Goal: Task Accomplishment & Management: Use online tool/utility

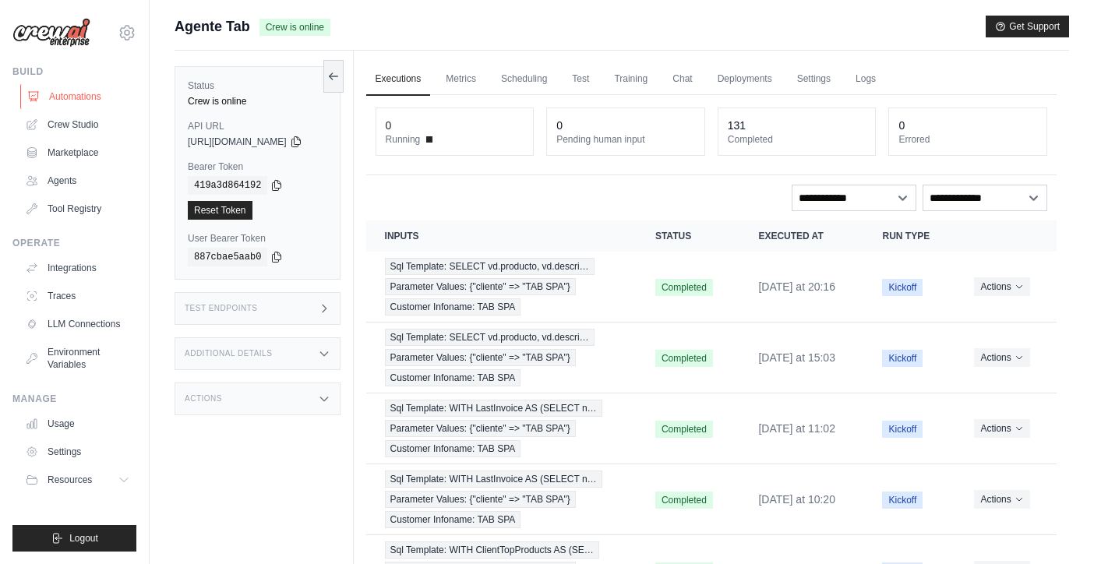
click at [69, 95] on link "Automations" at bounding box center [79, 96] width 118 height 25
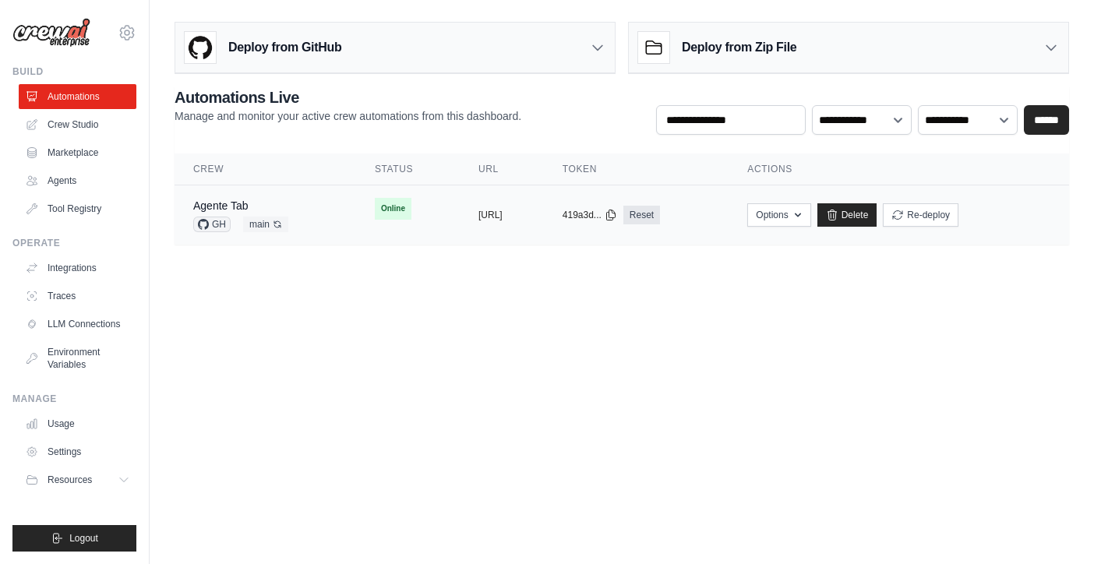
click at [309, 207] on td "Agente Tab GH main Auto-deploy enabled" at bounding box center [266, 216] width 182 height 60
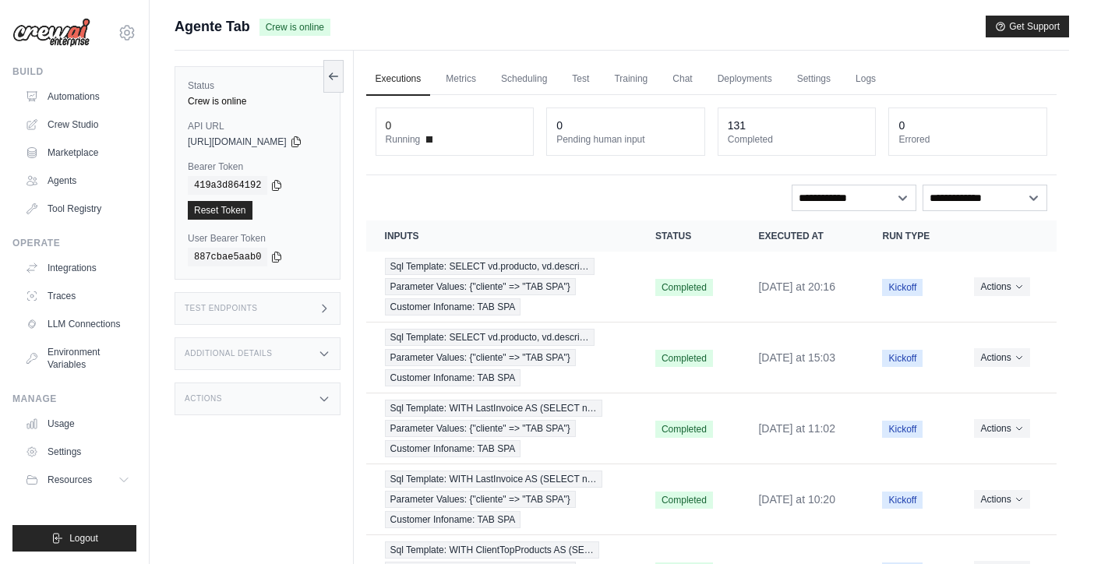
click at [311, 302] on div "Test Endpoints" at bounding box center [258, 308] width 166 height 33
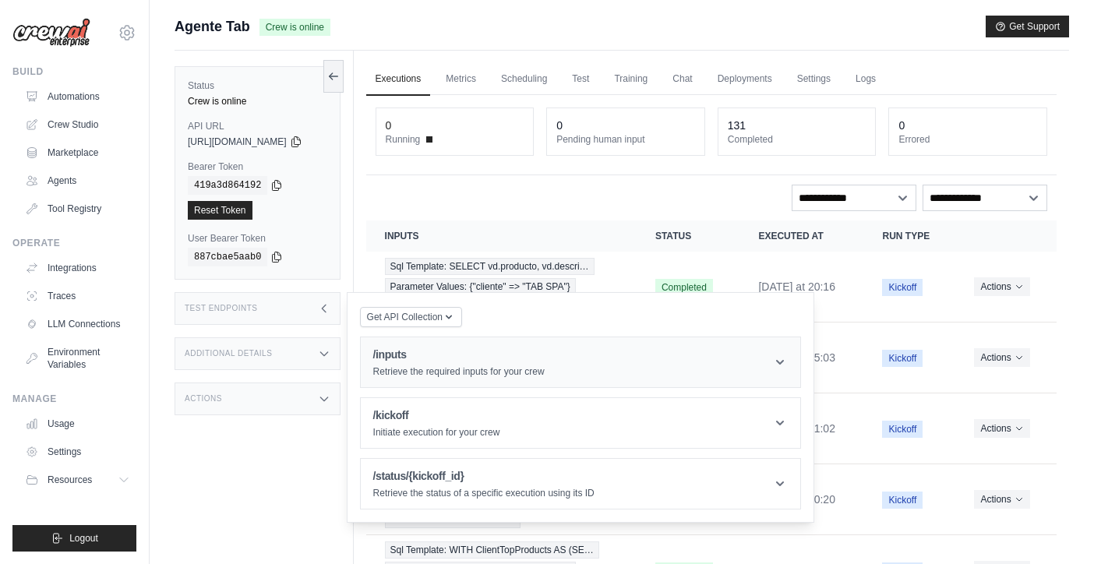
click at [479, 348] on h1 "/inputs" at bounding box center [458, 355] width 171 height 16
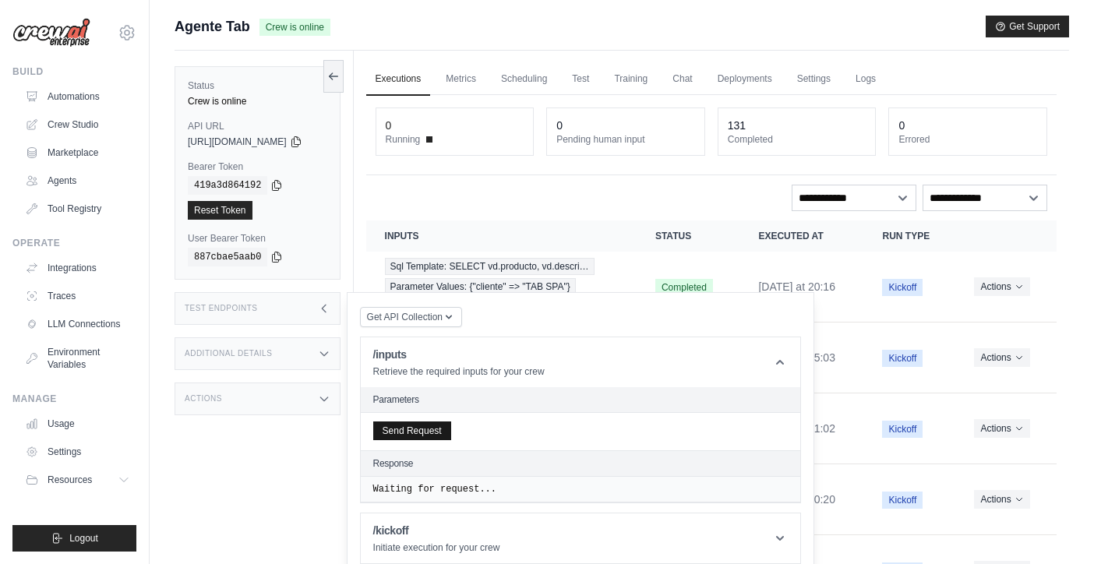
click at [429, 436] on button "Send Request" at bounding box center [412, 431] width 78 height 19
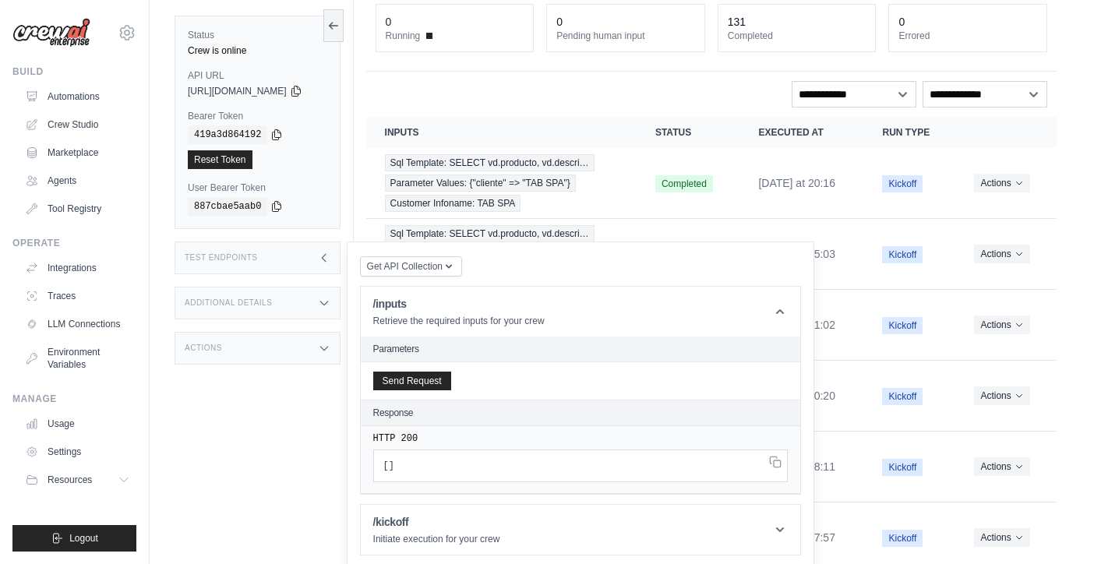
scroll to position [132, 0]
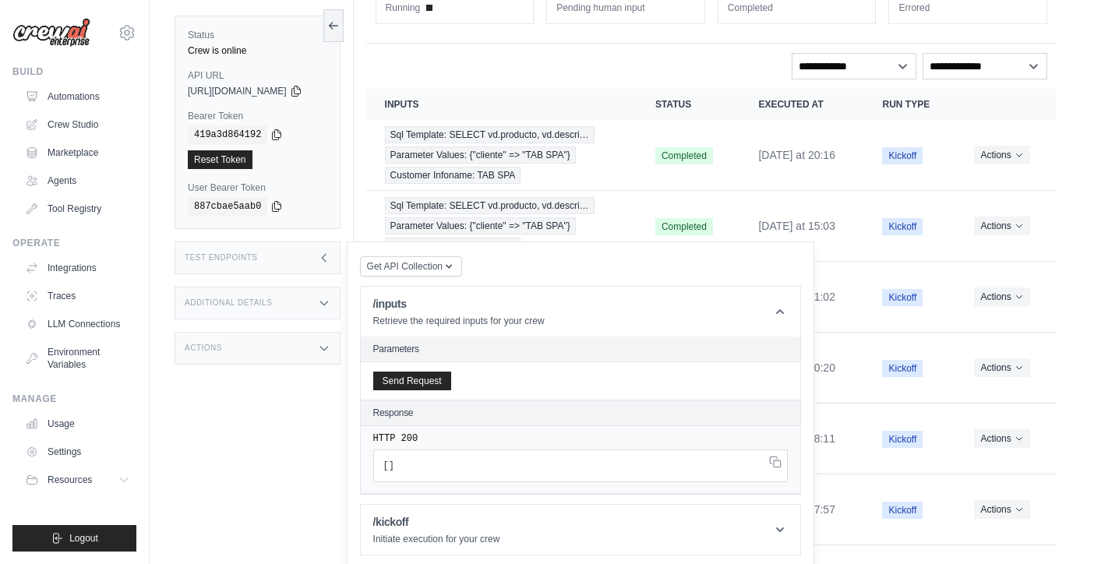
click at [330, 433] on div "Status Crew is online API URL copied https://agente-tab-9e932b3e-be2b-4cb0-9c02…" at bounding box center [264, 282] width 179 height 564
click at [334, 253] on div "Test Endpoints" at bounding box center [258, 258] width 166 height 33
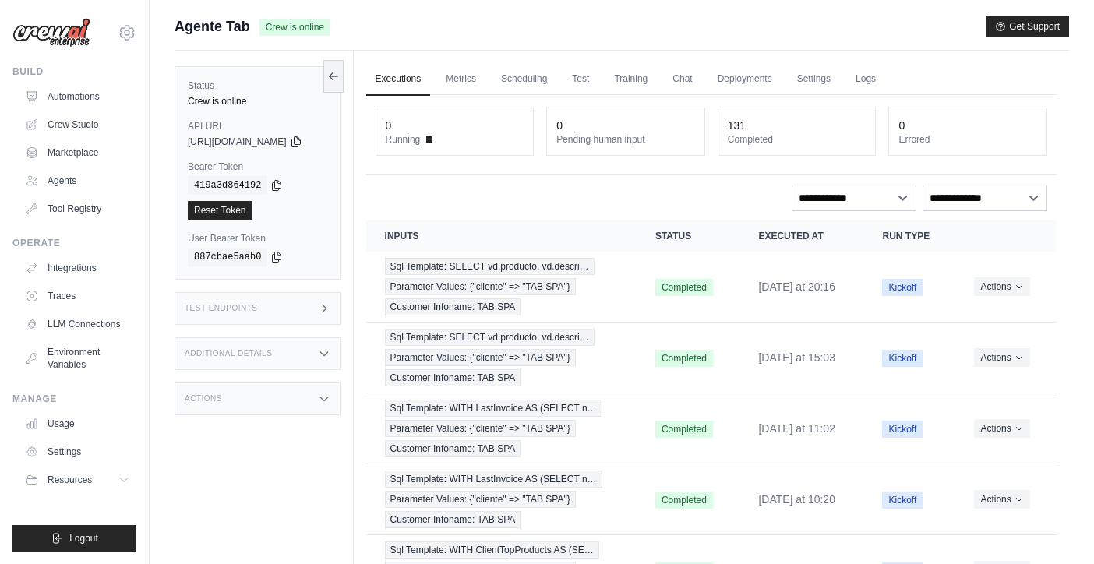
scroll to position [0, 0]
click at [340, 74] on icon at bounding box center [333, 75] width 12 height 12
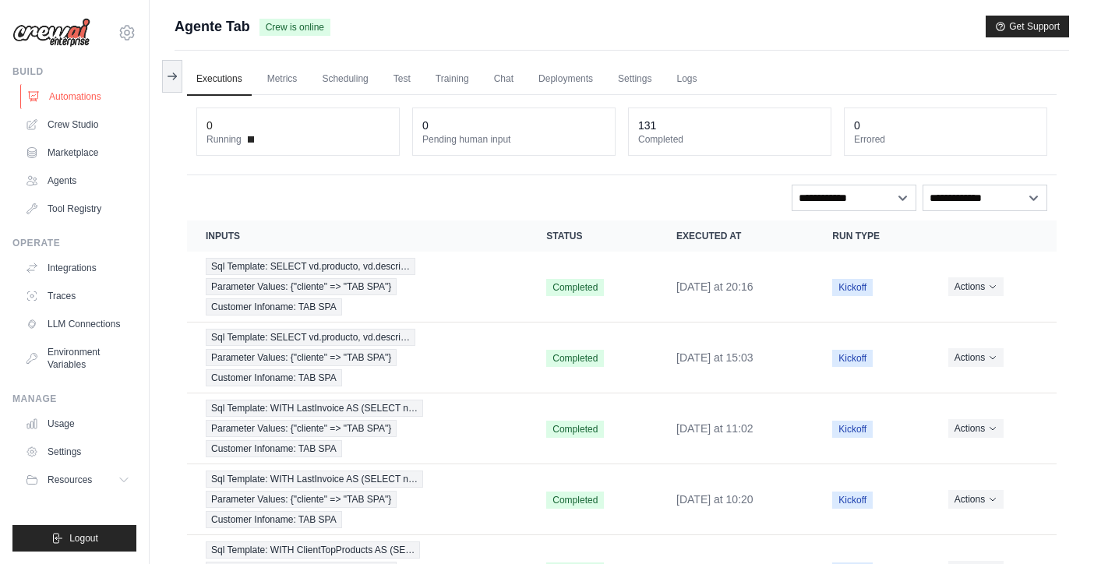
click at [76, 96] on link "Automations" at bounding box center [79, 96] width 118 height 25
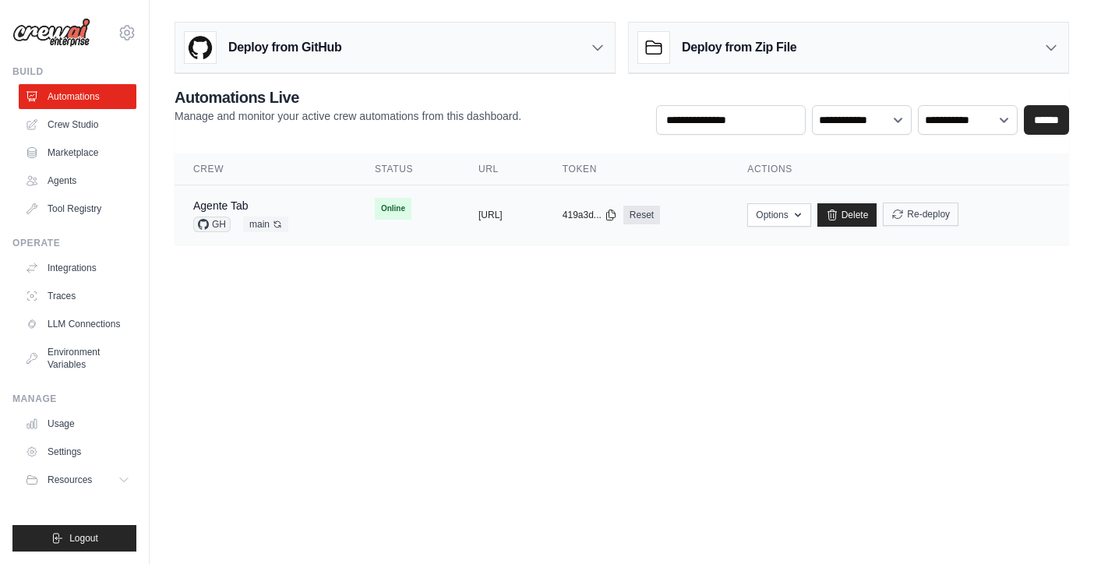
click at [959, 217] on button "Re-deploy" at bounding box center [921, 214] width 76 height 23
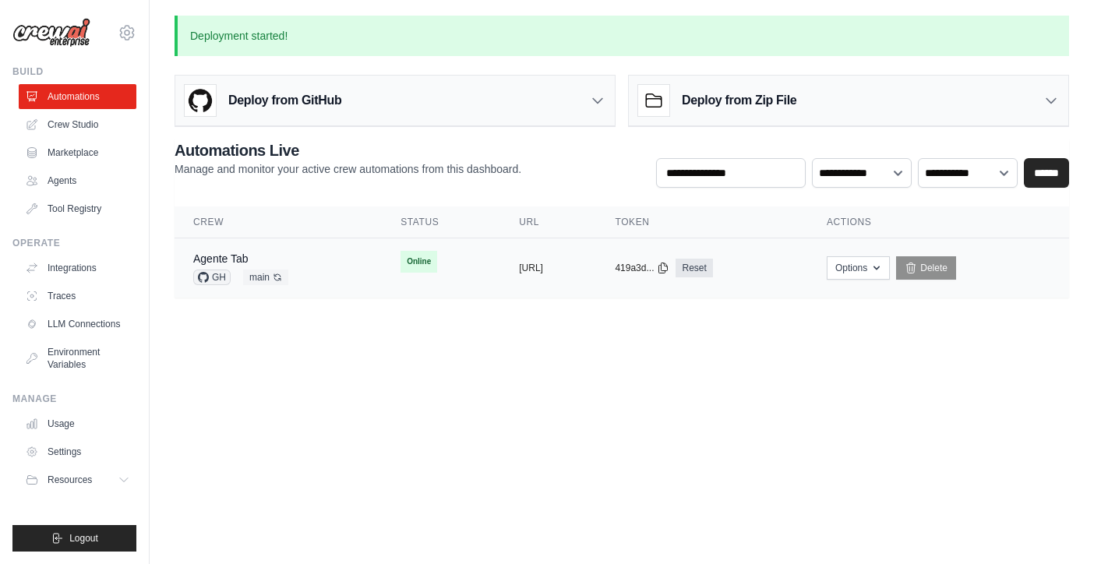
click at [322, 272] on div "Agente Tab GH main Auto-deploy enabled" at bounding box center [278, 268] width 170 height 34
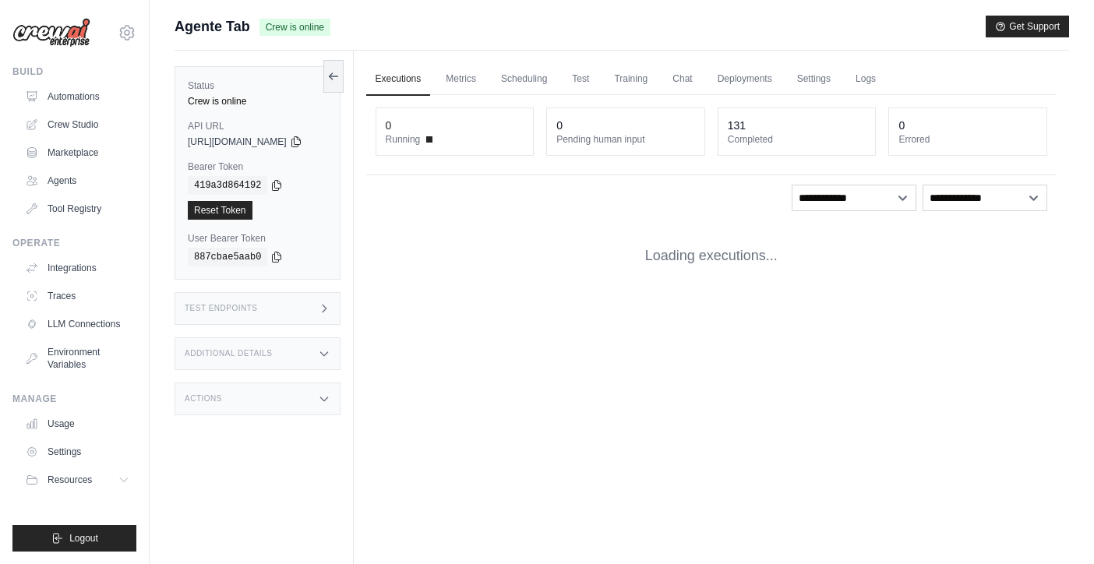
click at [282, 305] on div "Test Endpoints" at bounding box center [258, 308] width 166 height 33
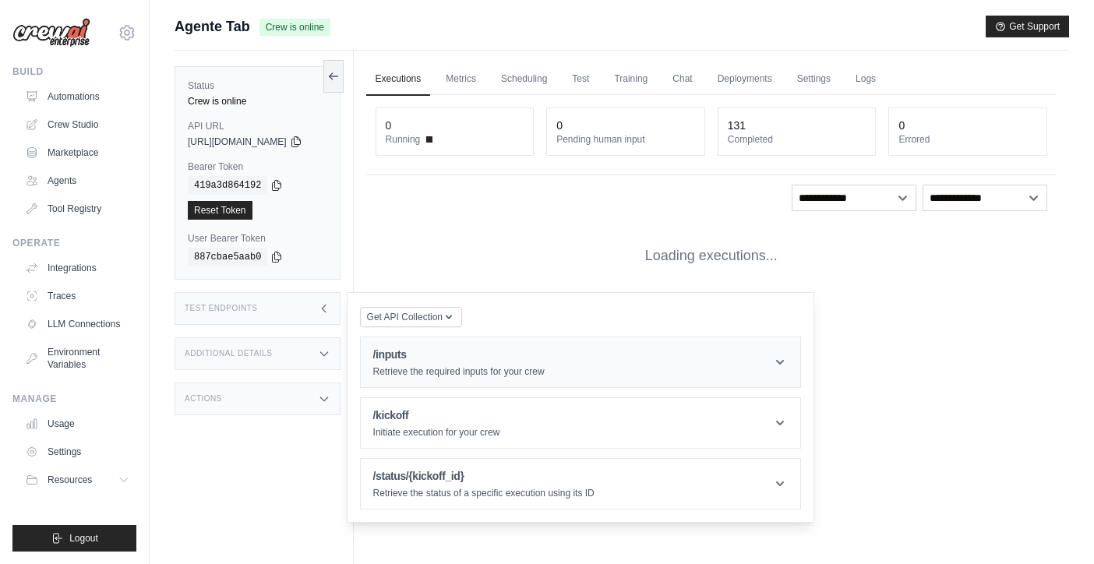
click at [438, 362] on h1 "/inputs" at bounding box center [458, 355] width 171 height 16
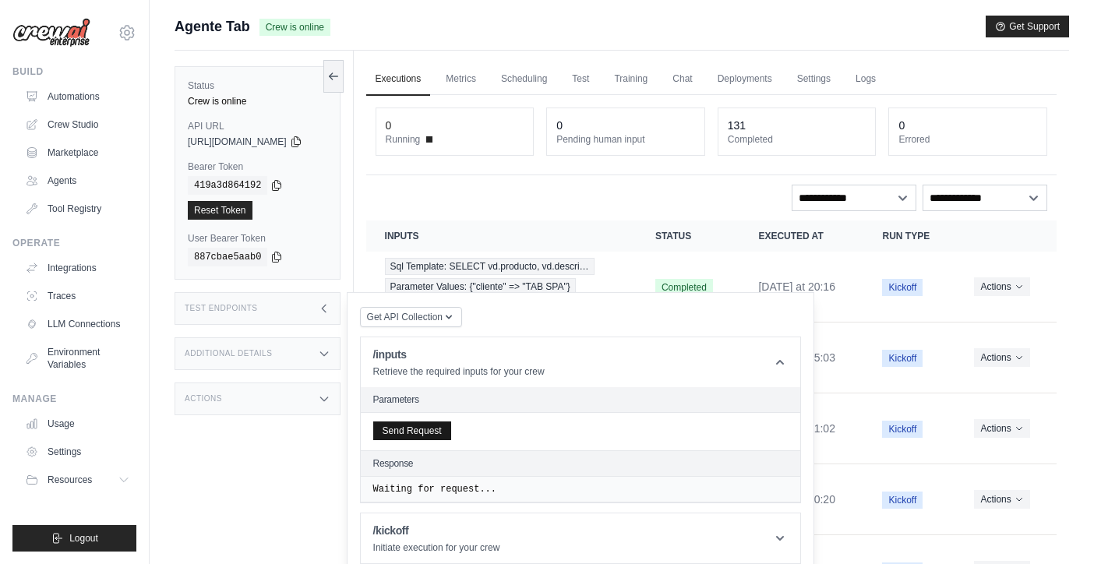
click at [419, 432] on button "Send Request" at bounding box center [412, 431] width 78 height 19
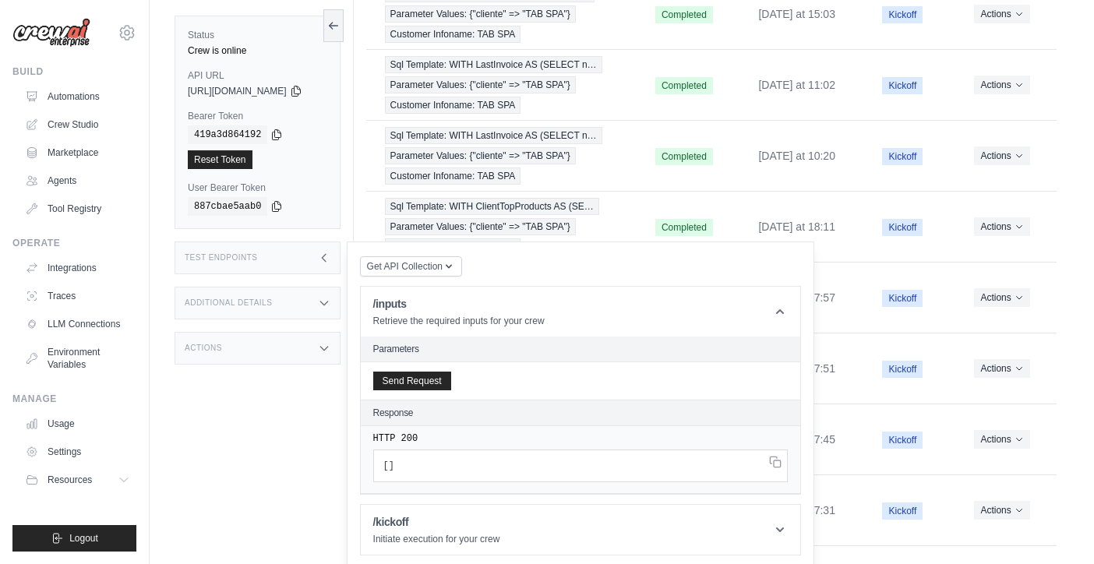
scroll to position [18, 0]
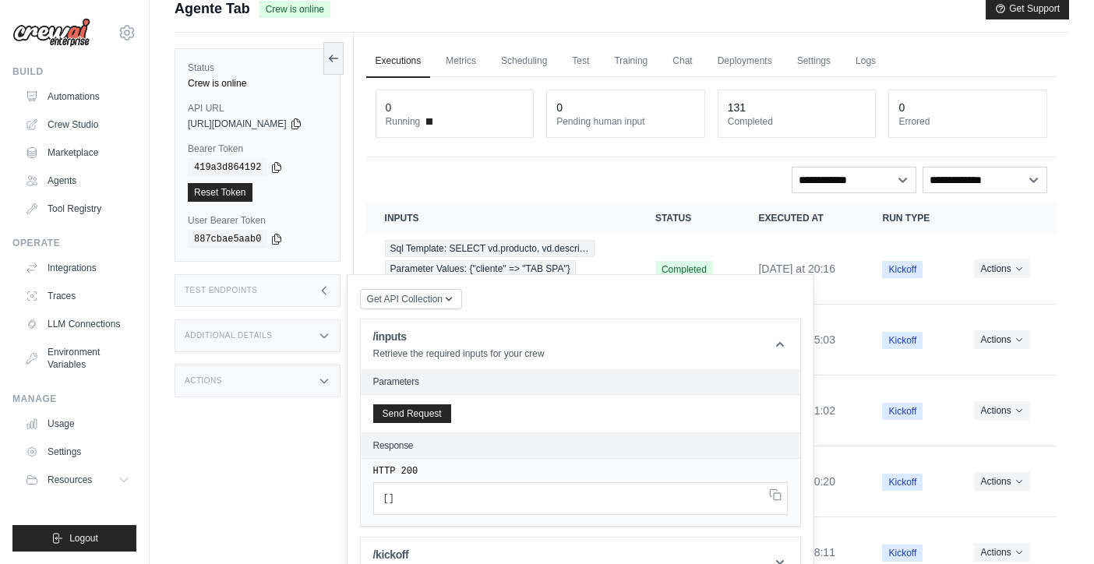
click at [320, 461] on div "Status Crew is online API URL copied https://agente-tab-9e932b3e-be2b-4cb0-9c02…" at bounding box center [264, 315] width 179 height 564
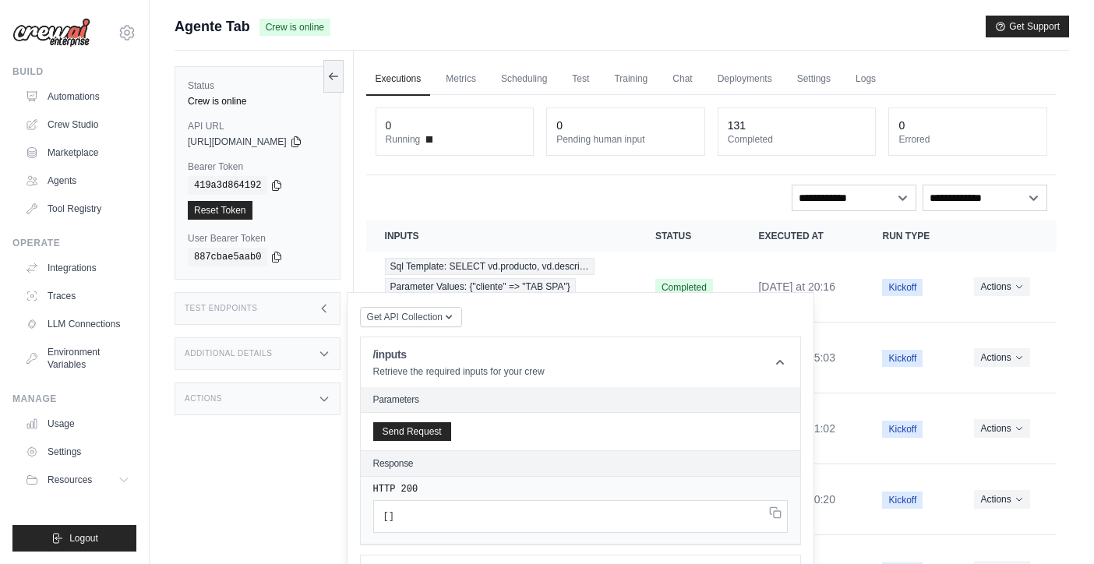
scroll to position [0, 0]
click at [300, 143] on icon at bounding box center [296, 141] width 9 height 10
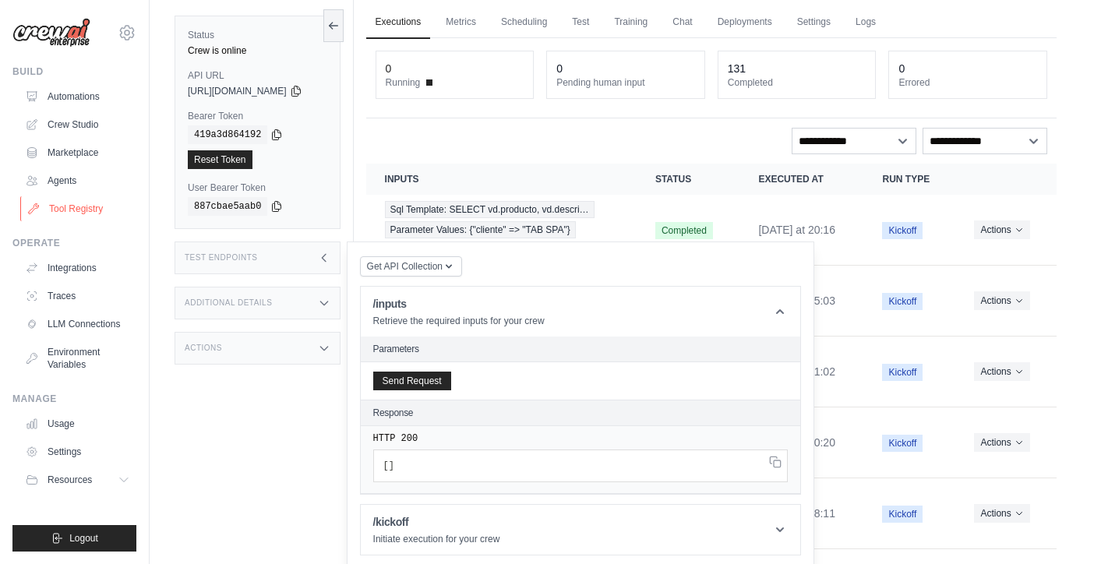
scroll to position [111, 0]
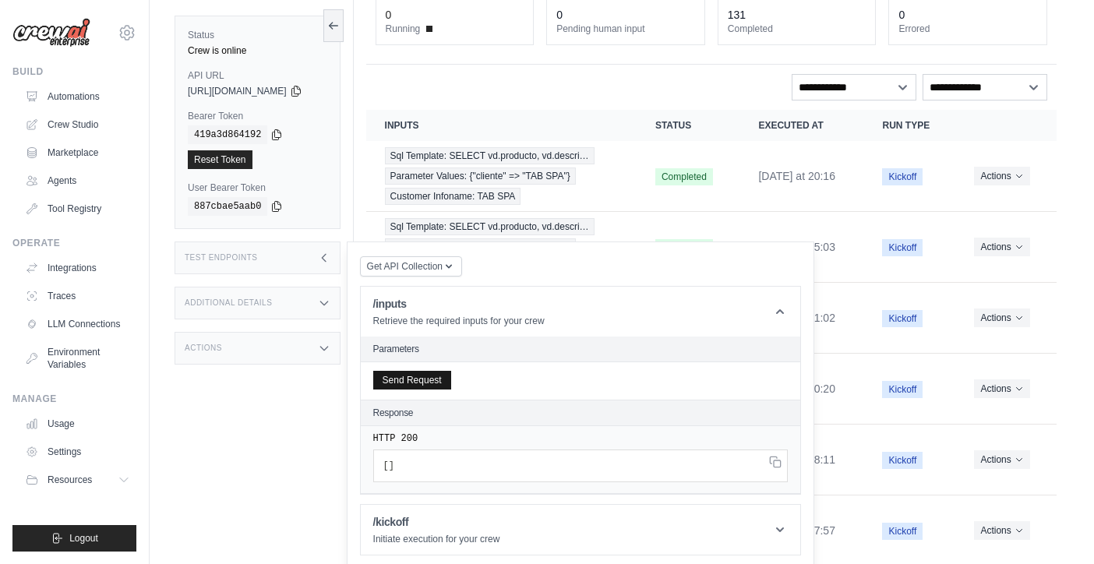
click at [414, 383] on button "Send Request" at bounding box center [412, 380] width 78 height 19
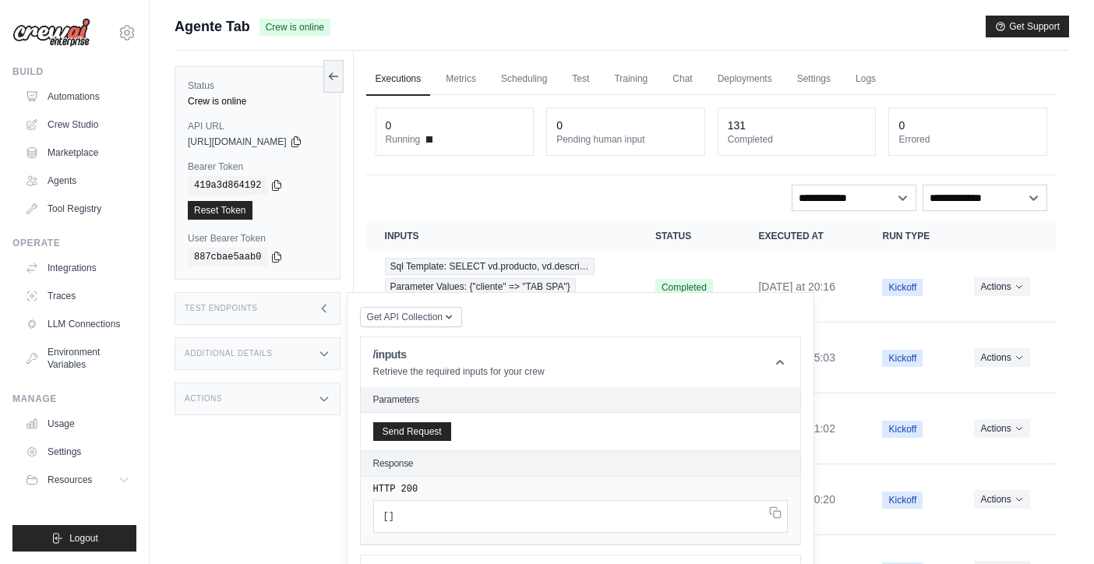
scroll to position [0, 0]
click at [66, 94] on link "Automations" at bounding box center [79, 96] width 118 height 25
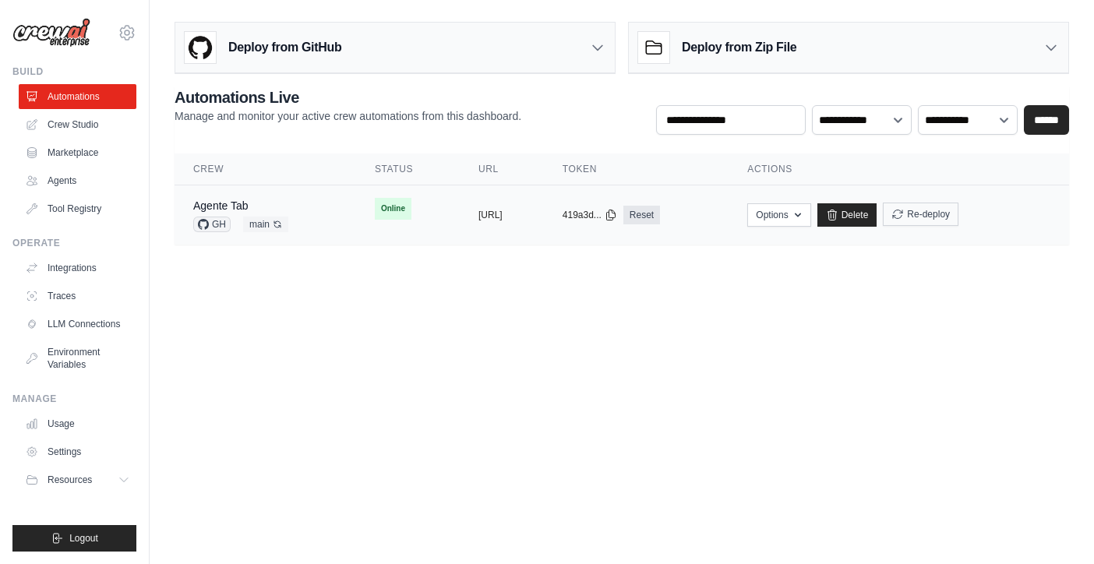
click at [959, 217] on button "Re-deploy" at bounding box center [921, 214] width 76 height 23
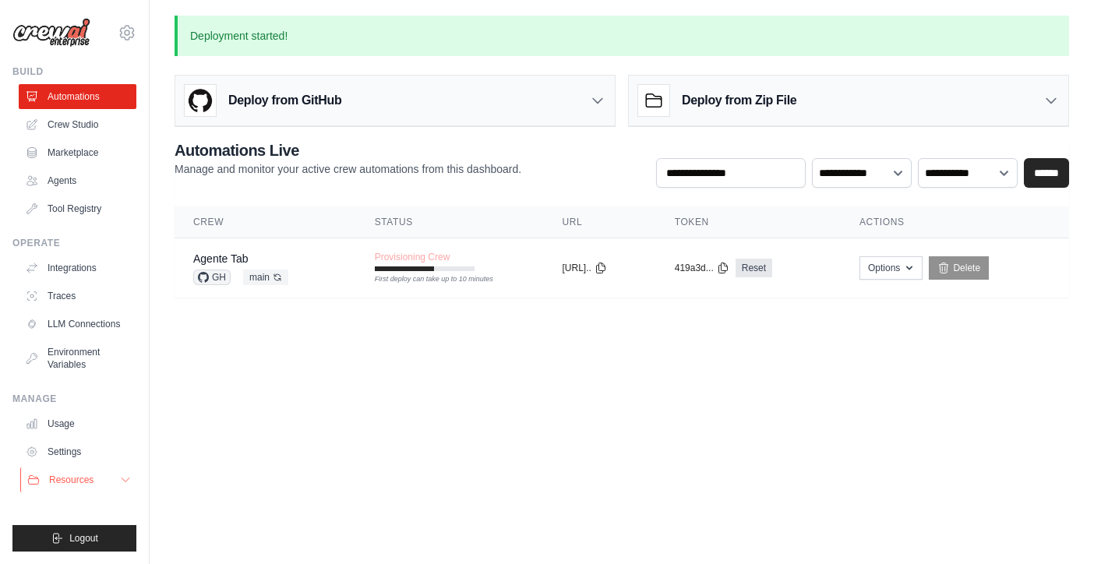
click at [83, 484] on span "Resources" at bounding box center [71, 480] width 44 height 12
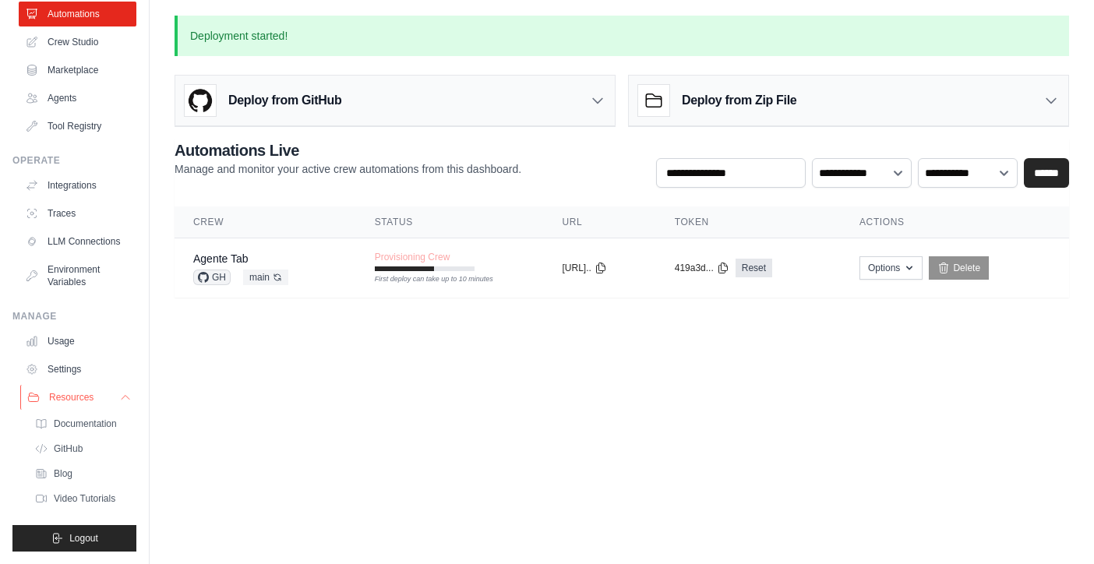
scroll to position [83, 0]
click at [80, 420] on span "Documentation" at bounding box center [86, 424] width 63 height 12
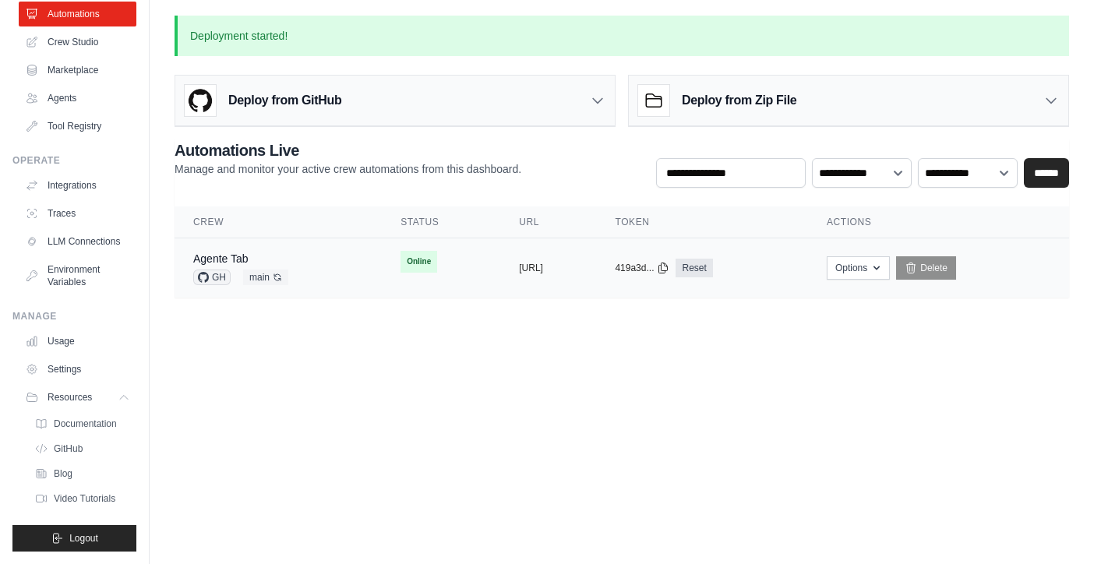
click at [382, 274] on td "Online First deploy can take up to 10 minutes" at bounding box center [441, 262] width 118 height 47
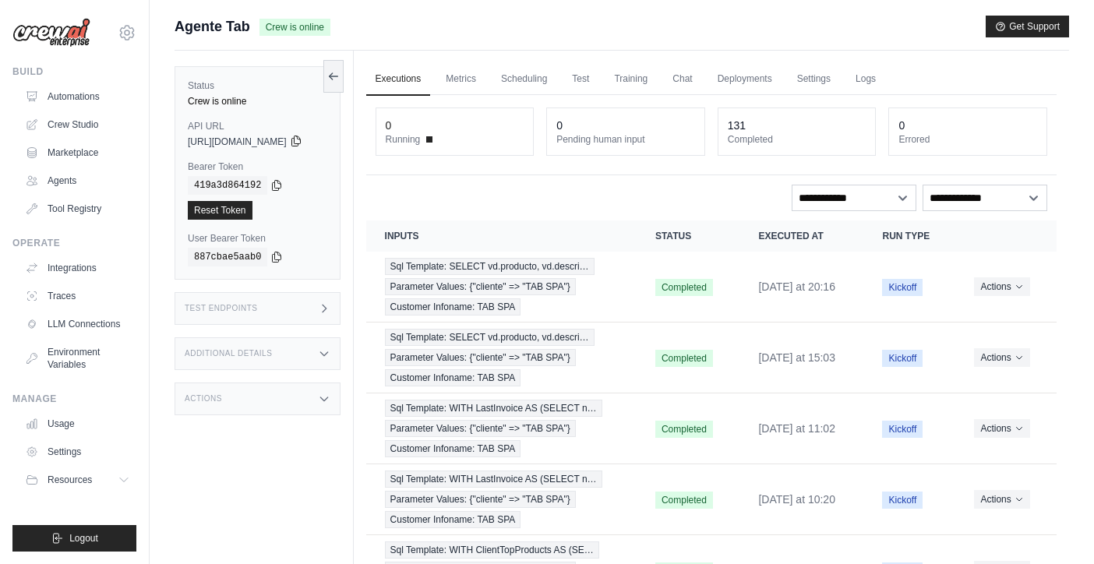
click at [302, 143] on icon at bounding box center [296, 141] width 12 height 12
click at [281, 315] on div "Test Endpoints" at bounding box center [258, 308] width 166 height 33
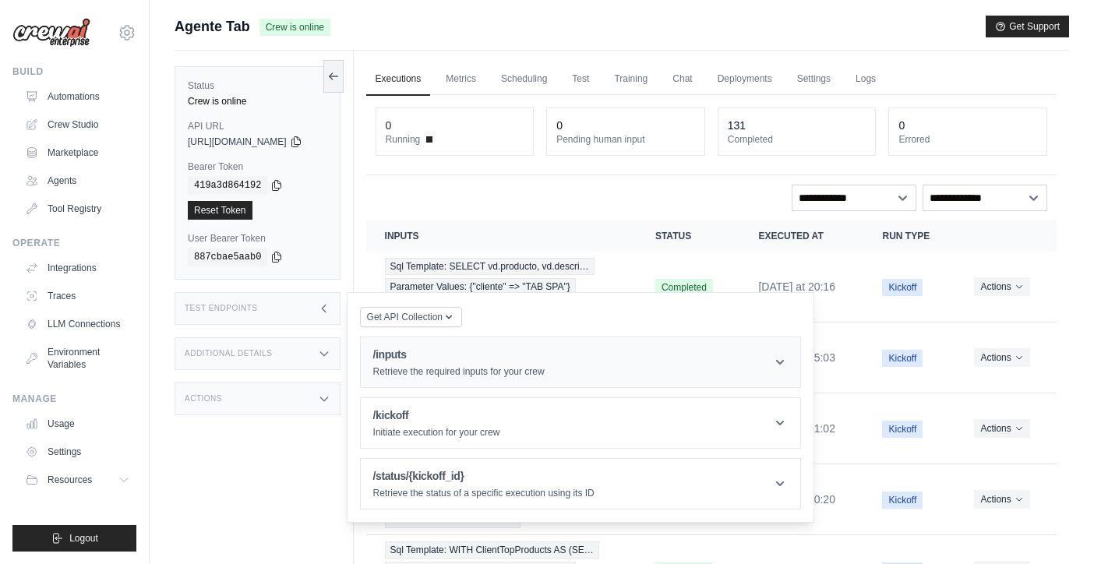
click at [423, 360] on h1 "/inputs" at bounding box center [458, 355] width 171 height 16
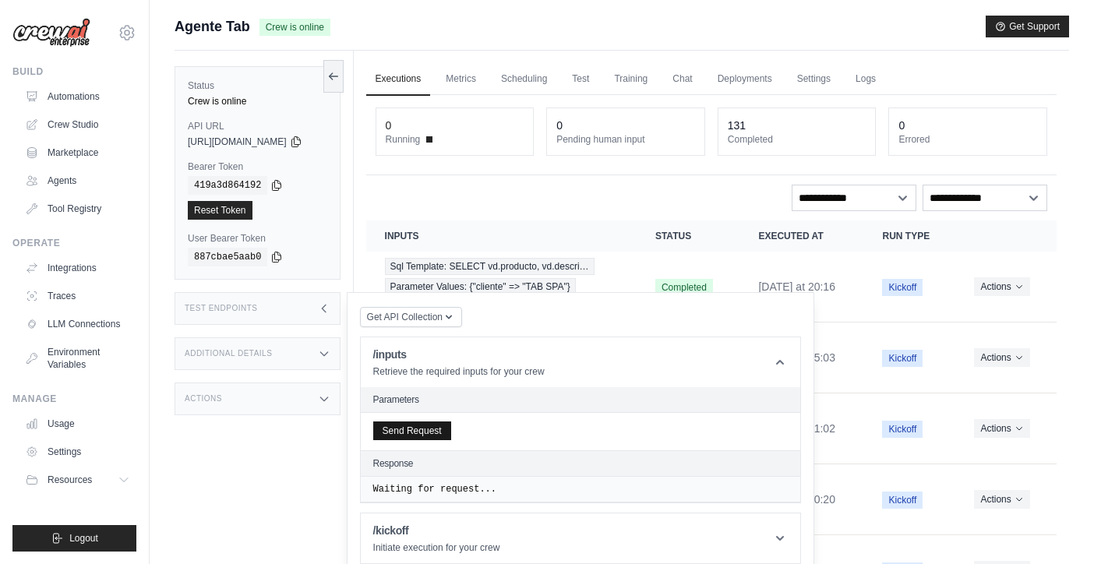
click at [420, 432] on button "Send Request" at bounding box center [412, 431] width 78 height 19
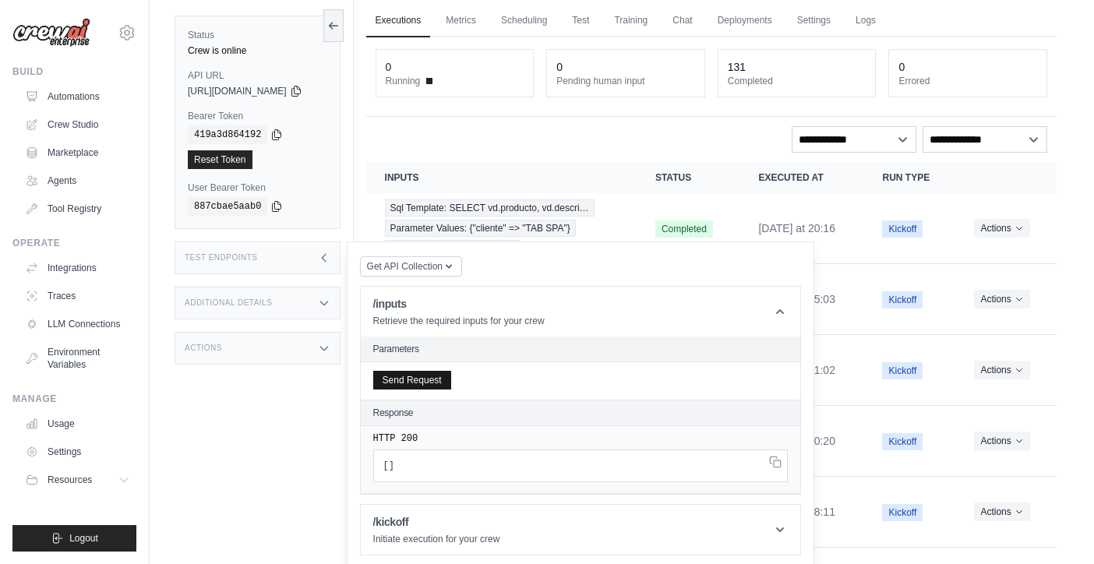
scroll to position [62, 0]
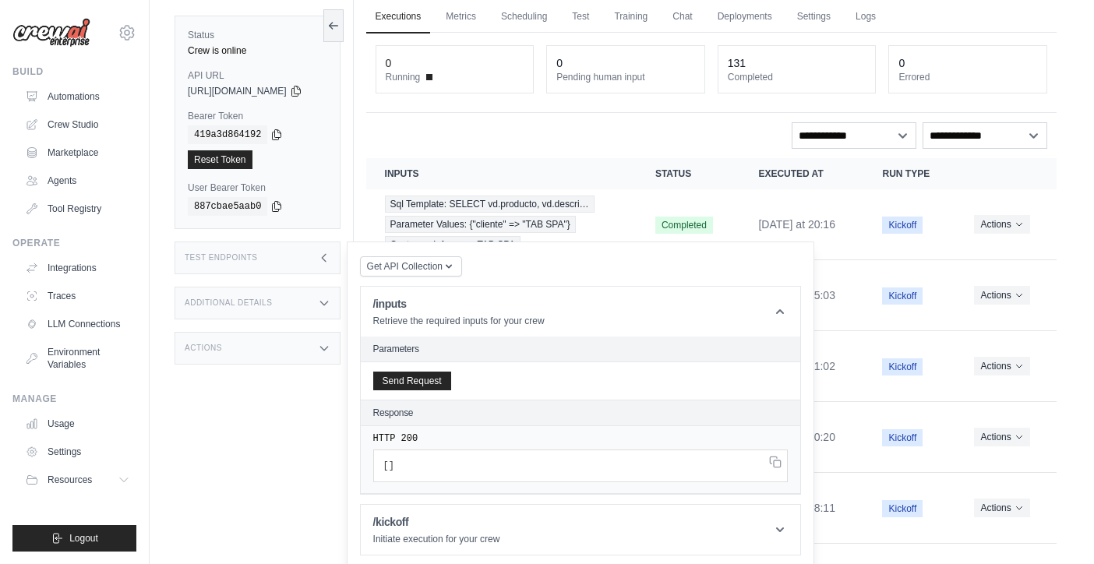
click at [774, 469] on pre "[ ]" at bounding box center [580, 466] width 415 height 33
